Goal: Transaction & Acquisition: Download file/media

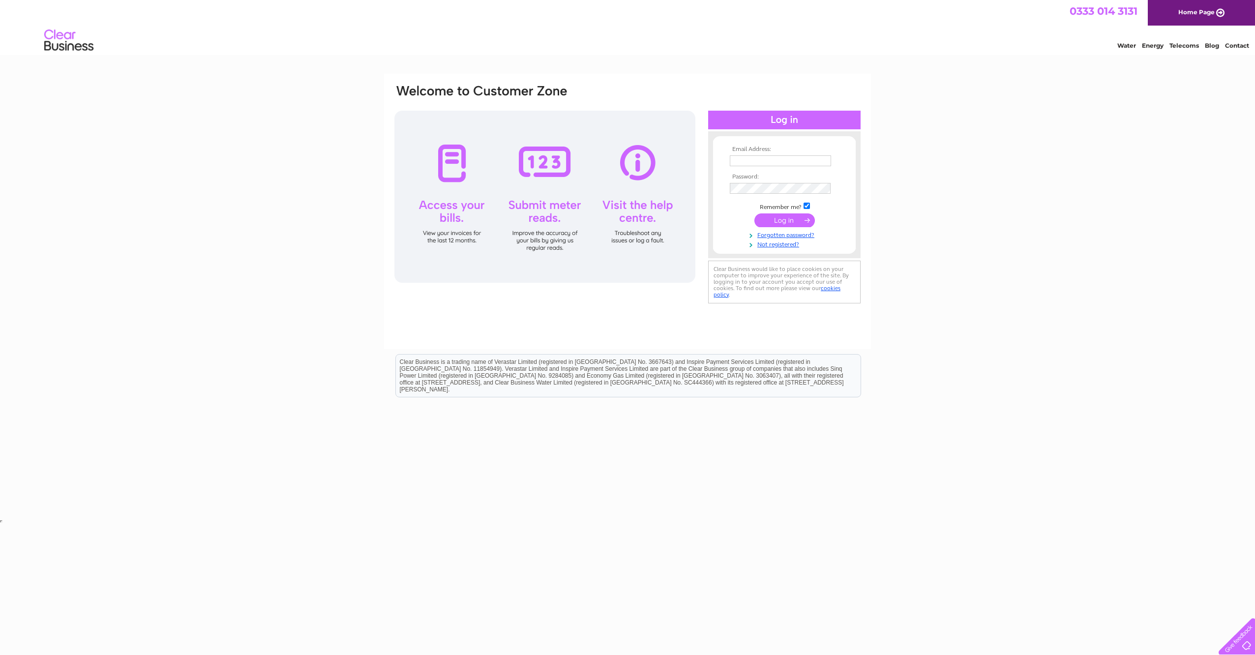
type input "mark.palmer@goffsuk.com"
click at [780, 217] on input "submit" at bounding box center [785, 220] width 61 height 14
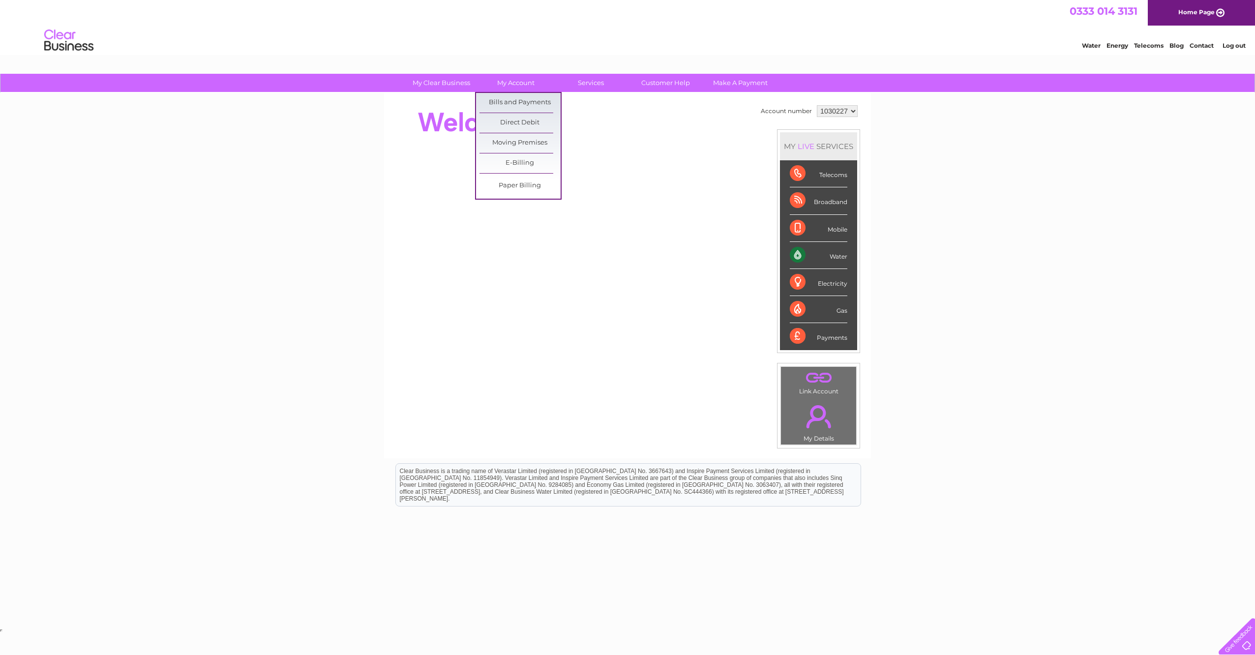
click at [513, 102] on link "Bills and Payments" at bounding box center [520, 103] width 81 height 20
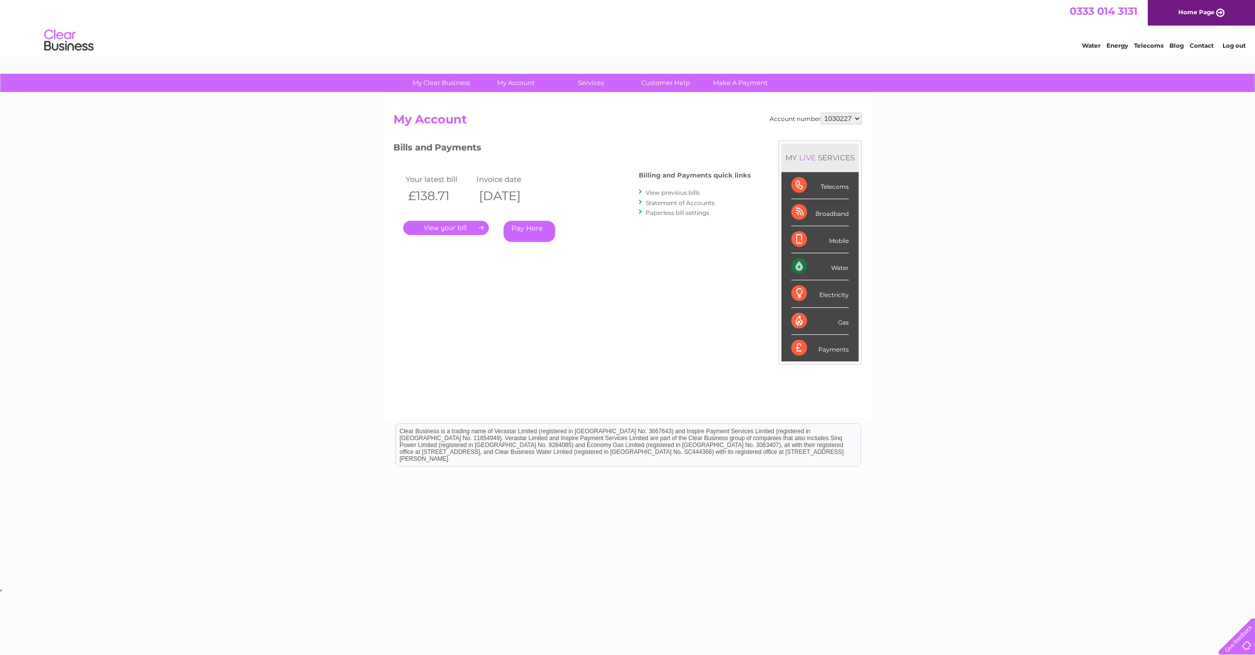
click at [446, 229] on link "." at bounding box center [446, 228] width 86 height 14
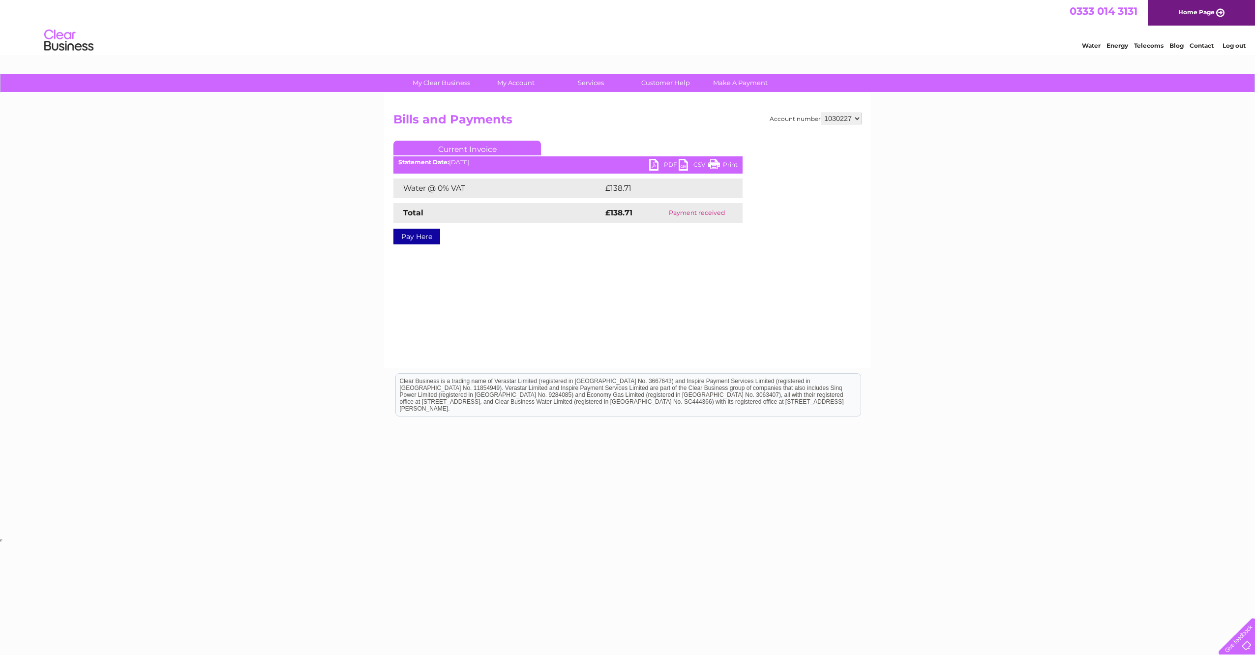
click at [655, 165] on link "PDF" at bounding box center [664, 166] width 30 height 14
